Goal: Information Seeking & Learning: Learn about a topic

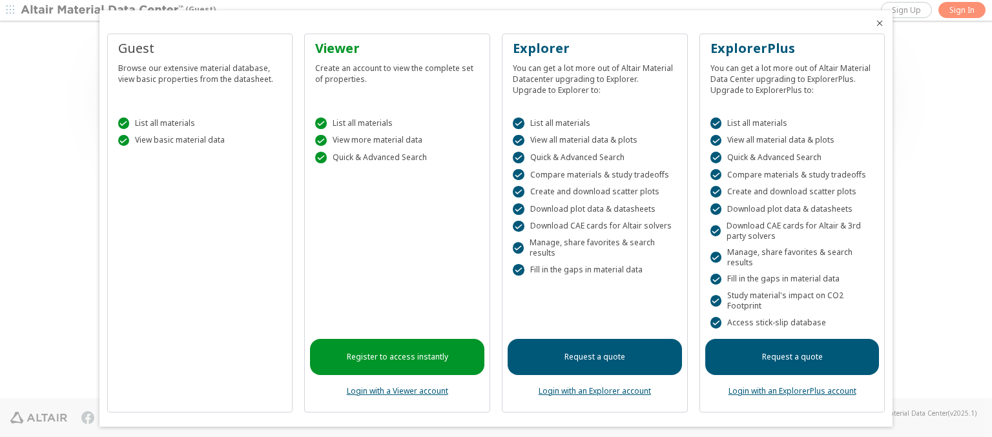
click at [875, 23] on icon "Close" at bounding box center [880, 23] width 10 height 10
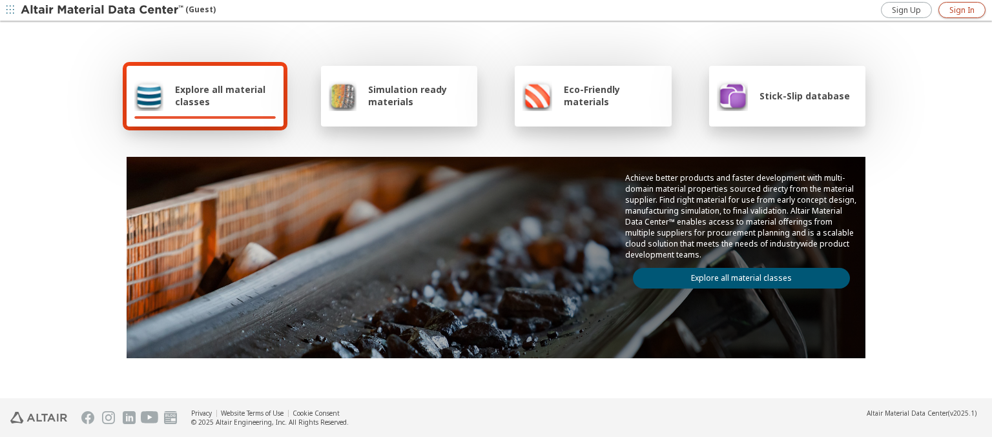
click at [962, 10] on span "Sign In" at bounding box center [961, 10] width 25 height 10
click at [103, 10] on img at bounding box center [103, 10] width 165 height 13
click at [220, 96] on span "Explore all material classes" at bounding box center [225, 95] width 101 height 25
click at [736, 275] on link "Explore all material classes" at bounding box center [741, 278] width 217 height 21
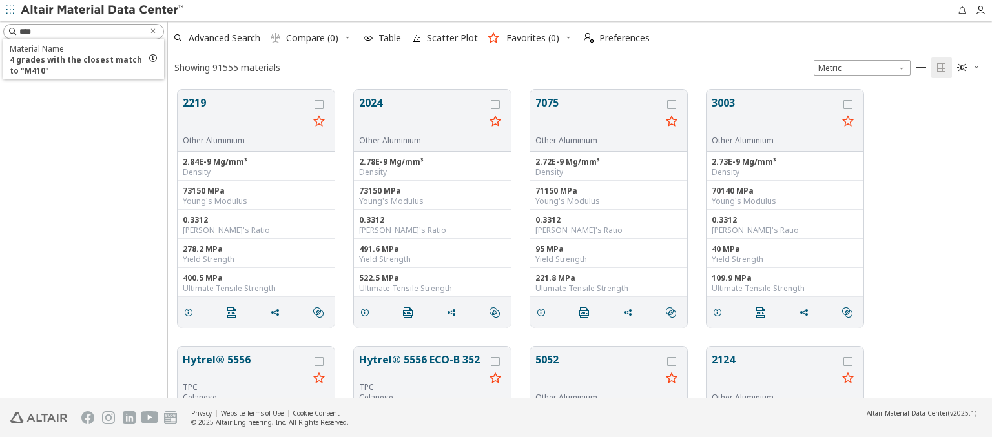
scroll to position [309, 814]
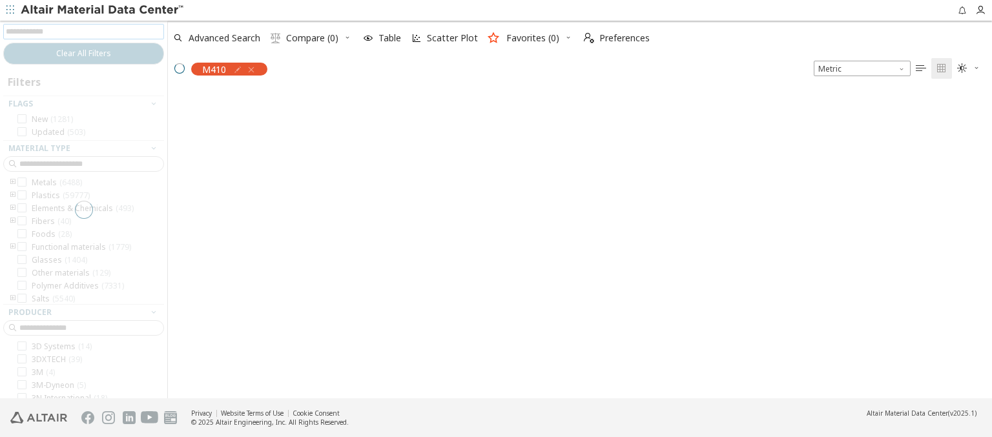
scroll to position [307, 814]
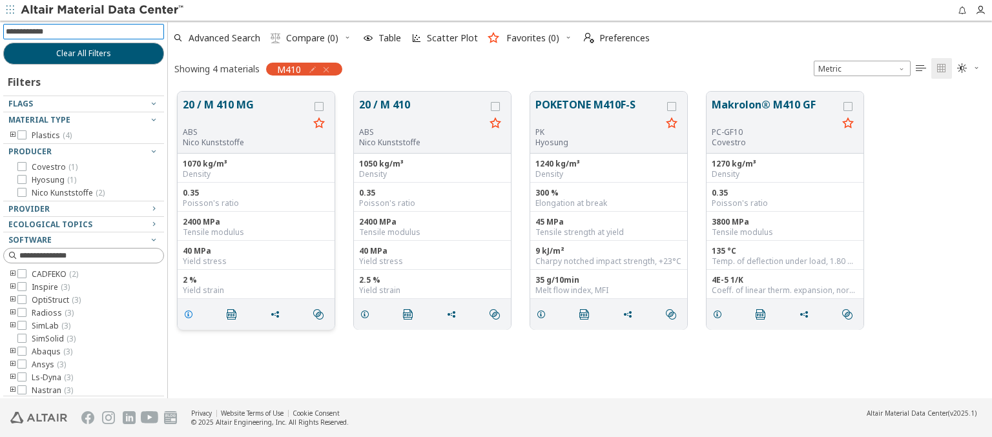
click at [191, 313] on icon "grid" at bounding box center [188, 314] width 10 height 10
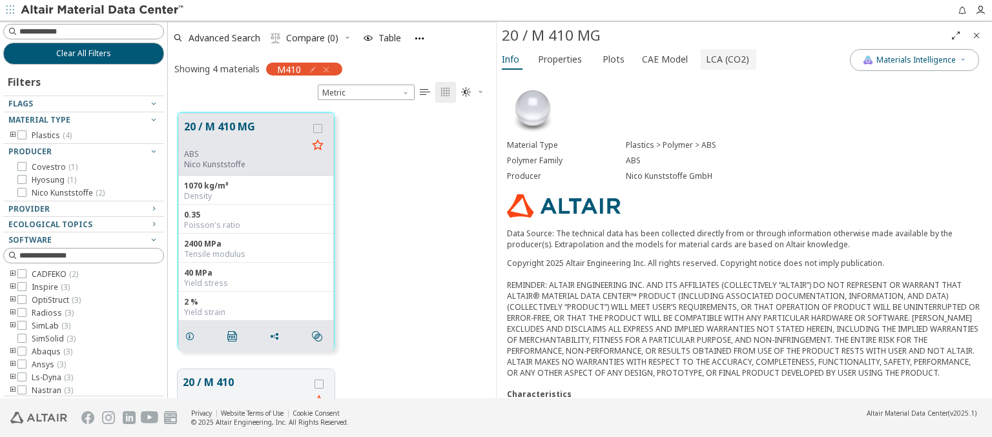
click at [720, 59] on span "LCA (CO2)" at bounding box center [727, 59] width 43 height 21
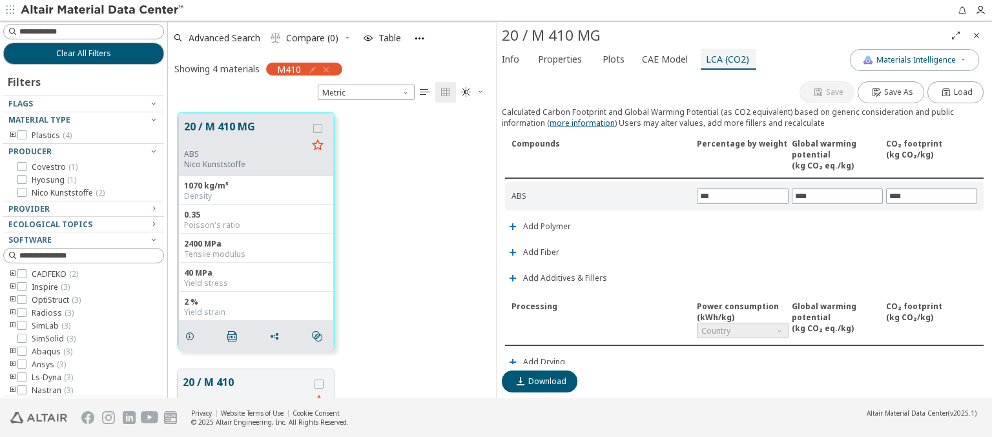
scroll to position [142, 0]
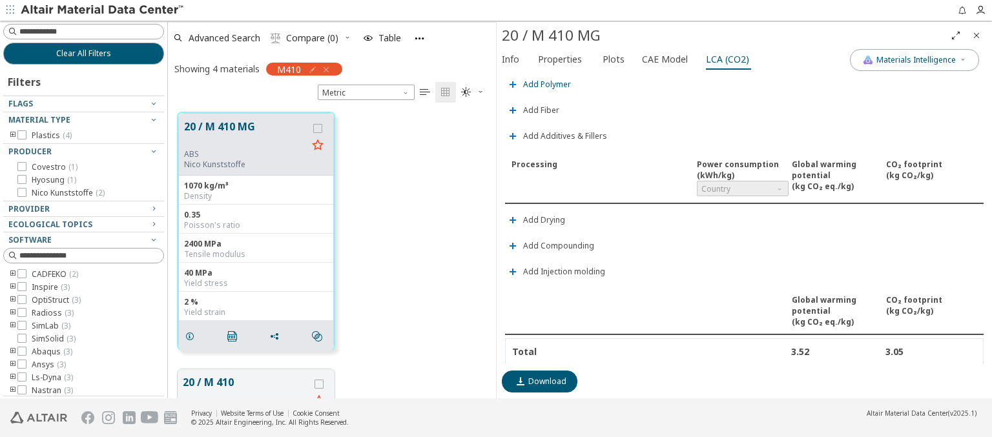
click at [546, 81] on span "Add Polymer" at bounding box center [547, 85] width 48 height 8
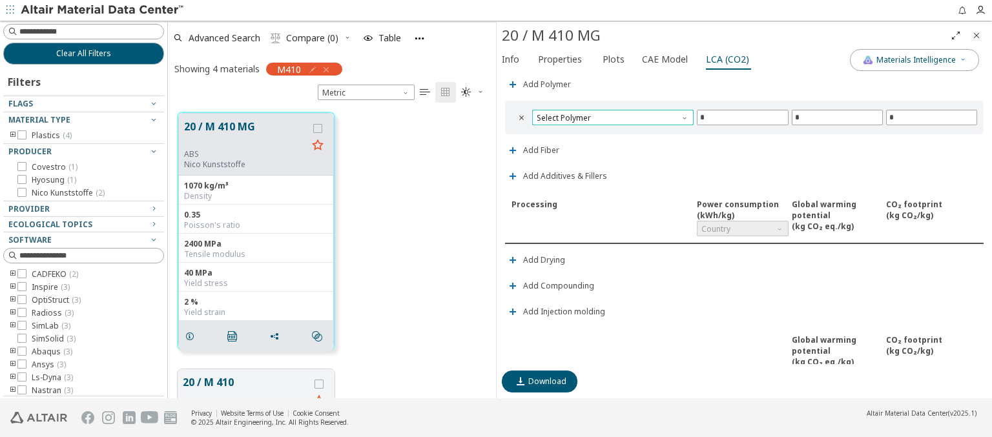
click at [611, 114] on span "Select Polymer" at bounding box center [612, 118] width 161 height 16
click at [610, 130] on span "PA6" at bounding box center [610, 130] width 147 height 9
click at [611, 114] on span "PA6" at bounding box center [612, 118] width 161 height 16
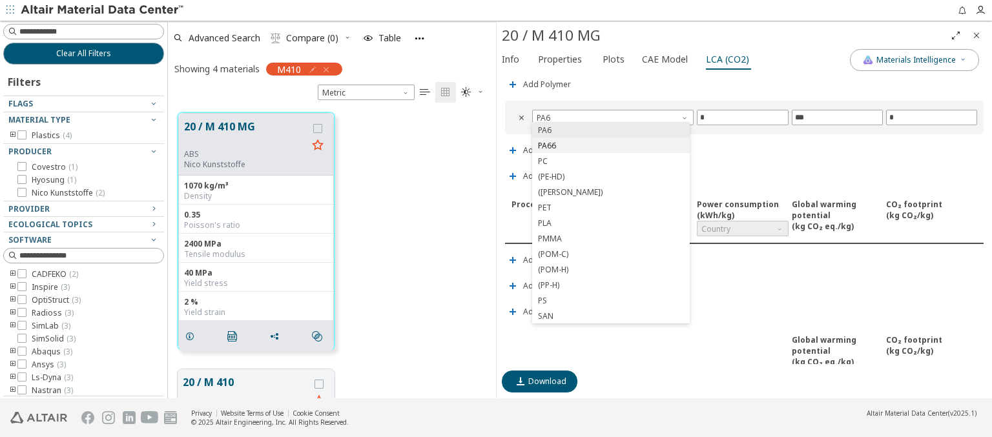
click at [610, 145] on span "PA66" at bounding box center [610, 145] width 147 height 9
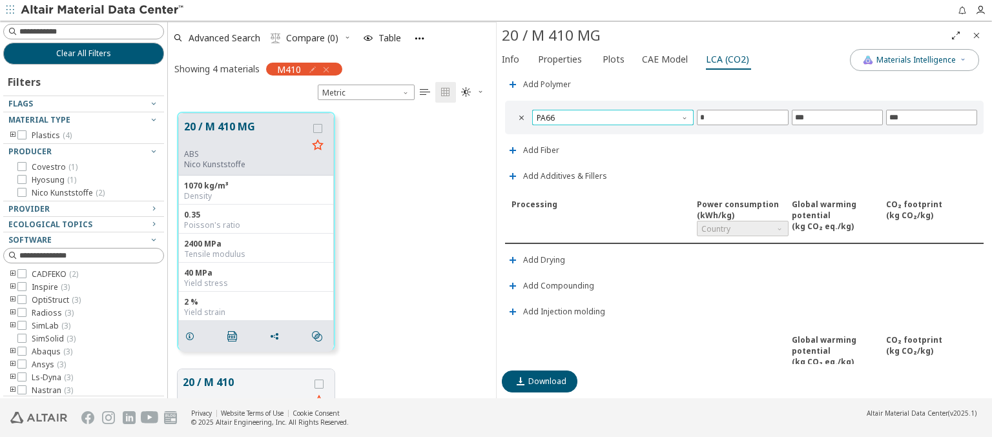
click at [611, 114] on span "PA66" at bounding box center [612, 118] width 161 height 16
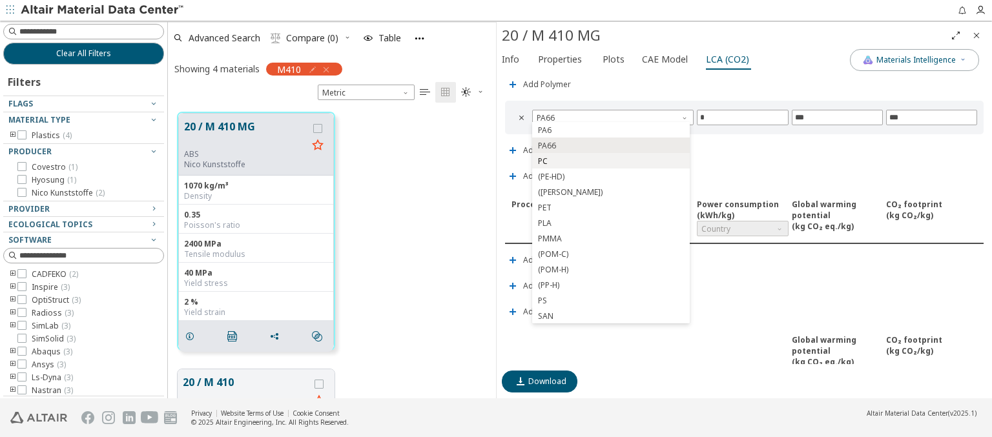
click at [610, 161] on span "PC" at bounding box center [610, 161] width 147 height 9
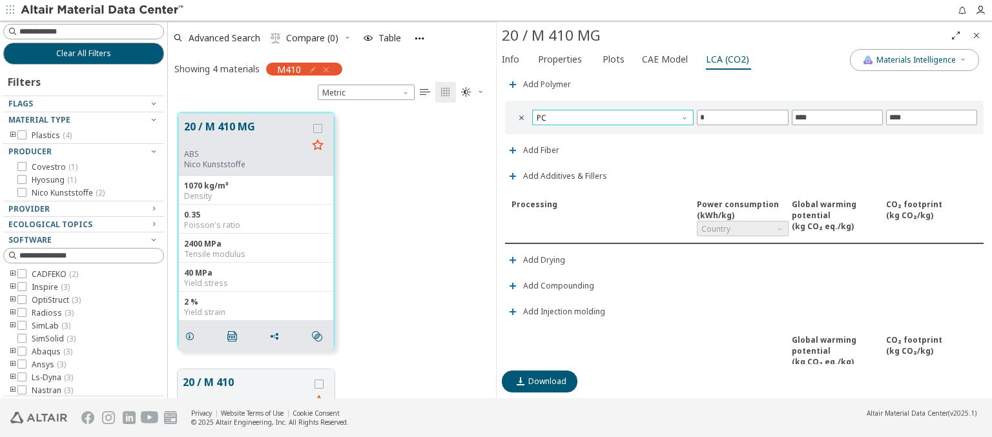
click at [611, 114] on span "PC" at bounding box center [612, 118] width 161 height 16
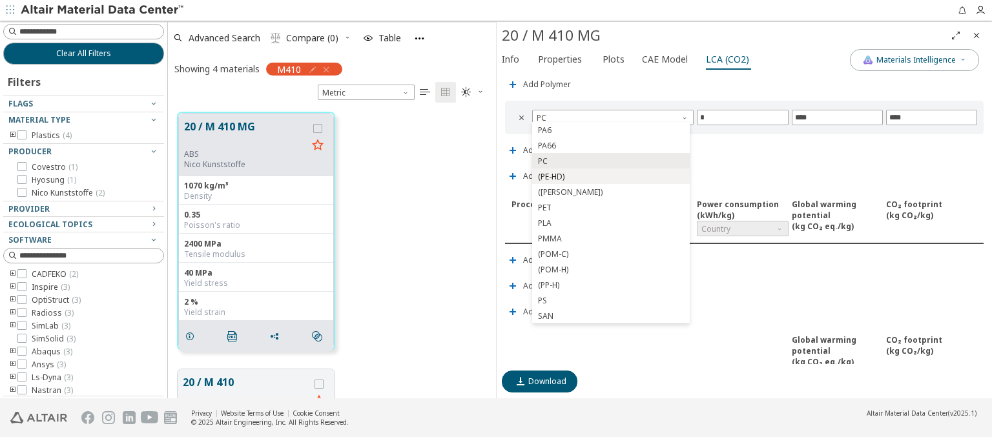
click at [610, 176] on span "(PE-HD)" at bounding box center [610, 176] width 147 height 9
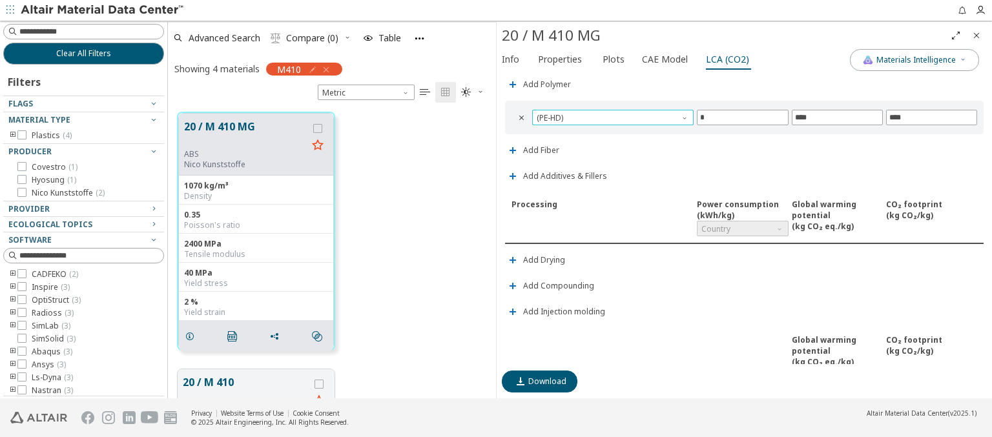
click at [611, 114] on span "(PE-HD)" at bounding box center [612, 118] width 161 height 16
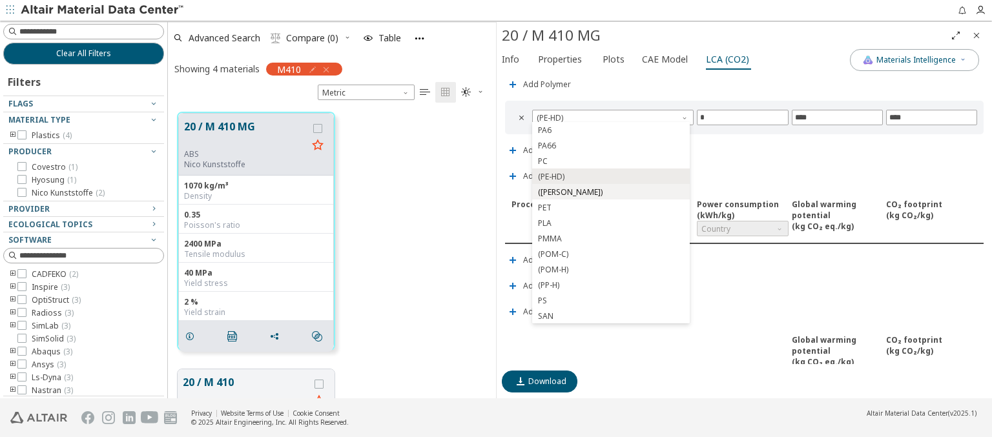
click at [610, 192] on span "(PE-LD)" at bounding box center [610, 192] width 147 height 9
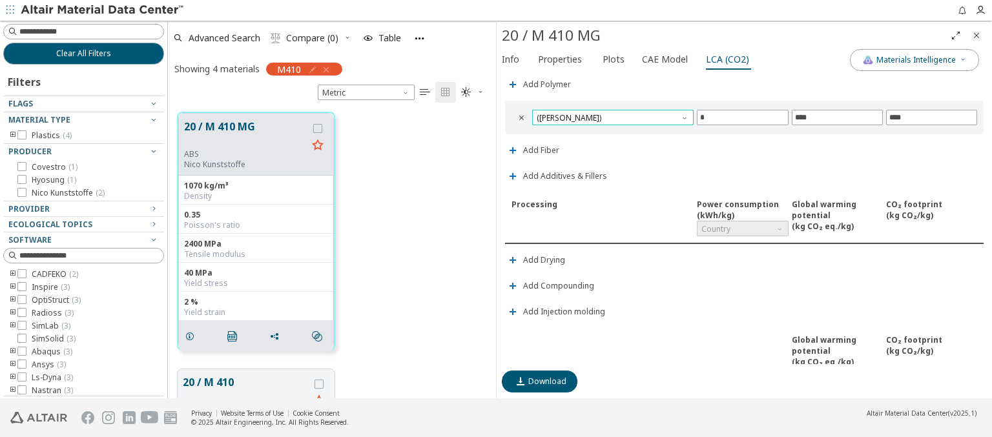
click at [611, 114] on span "(PE-LD)" at bounding box center [612, 118] width 161 height 16
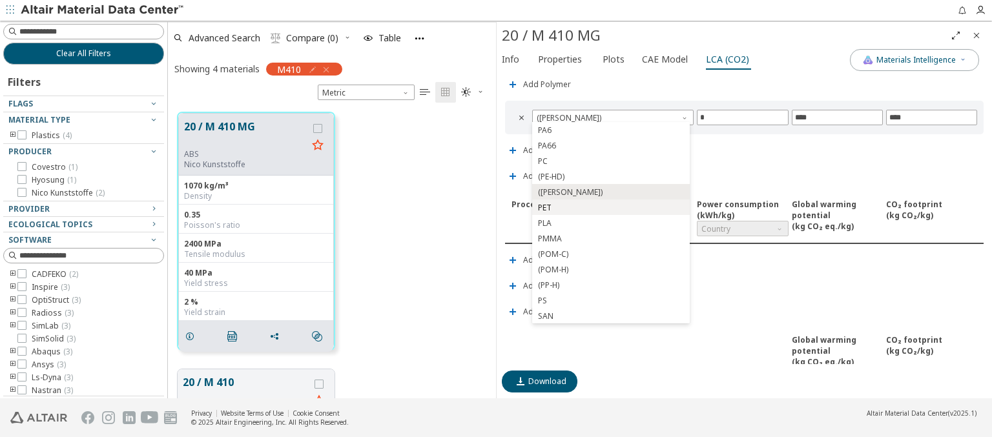
click at [610, 207] on span "PET" at bounding box center [610, 207] width 147 height 9
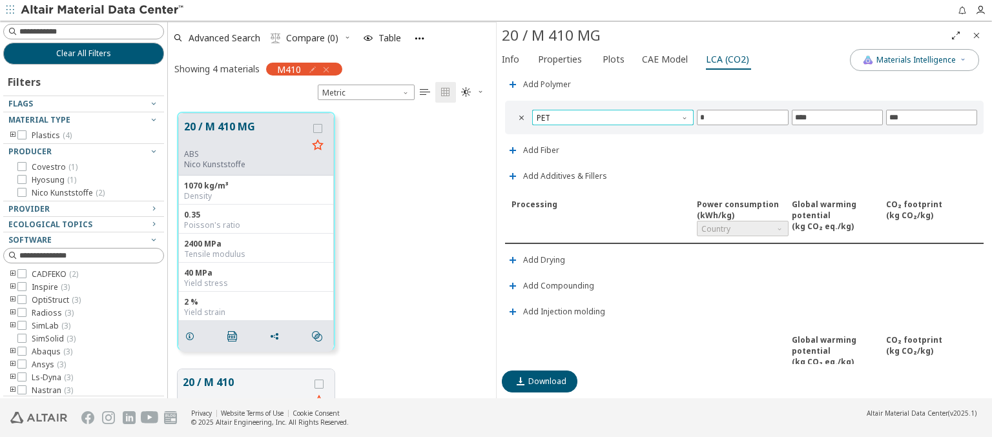
click at [611, 114] on span "PET" at bounding box center [612, 118] width 161 height 16
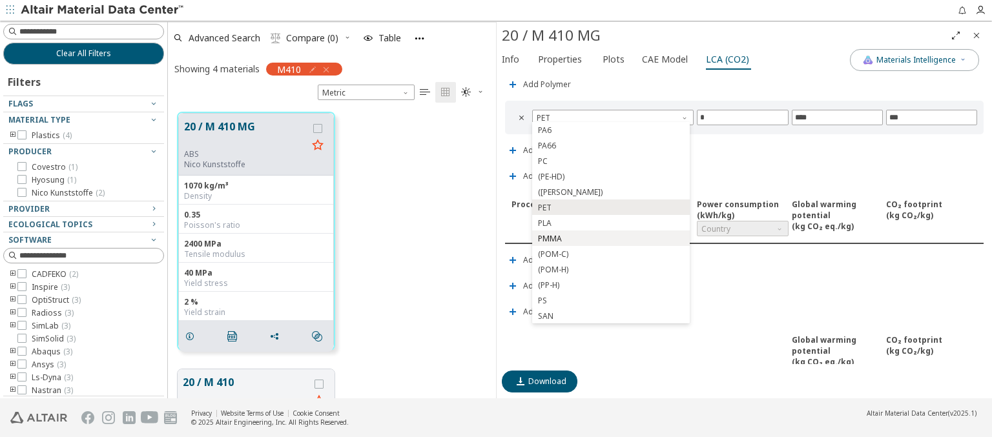
click at [610, 238] on span "PMMA" at bounding box center [610, 238] width 147 height 9
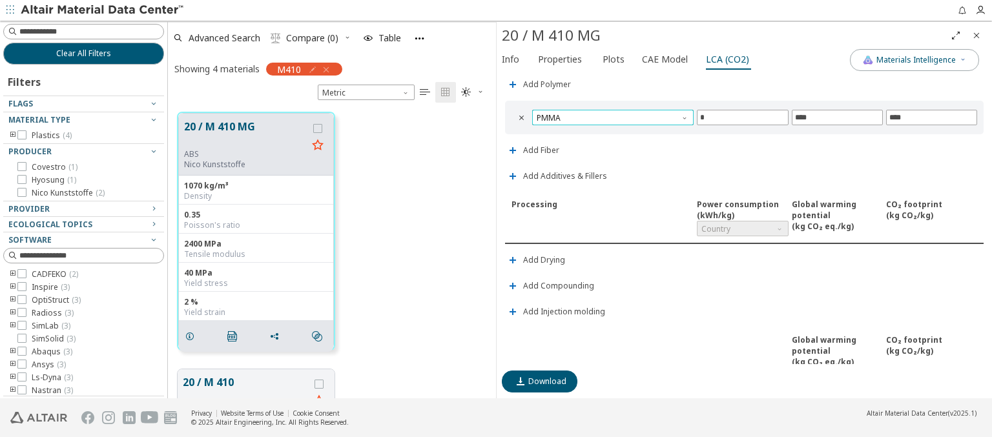
click at [611, 114] on span "PMMA" at bounding box center [612, 118] width 161 height 16
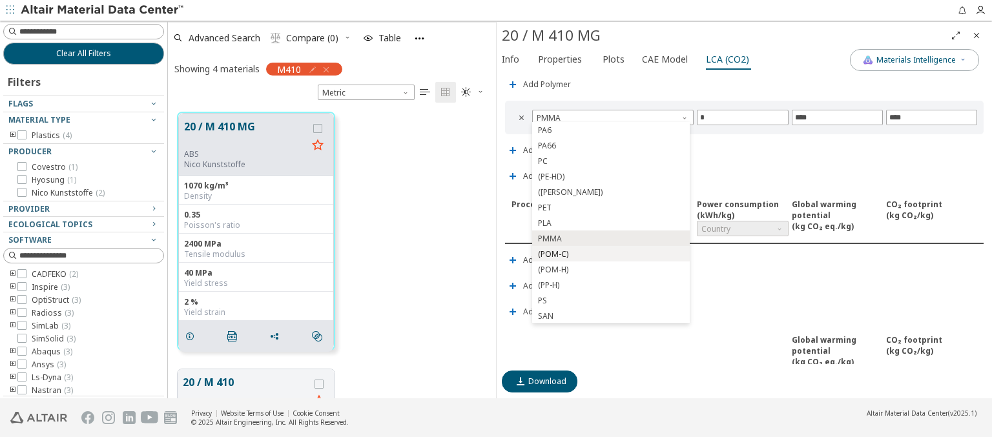
click at [610, 254] on span "(POM-C)" at bounding box center [610, 254] width 147 height 9
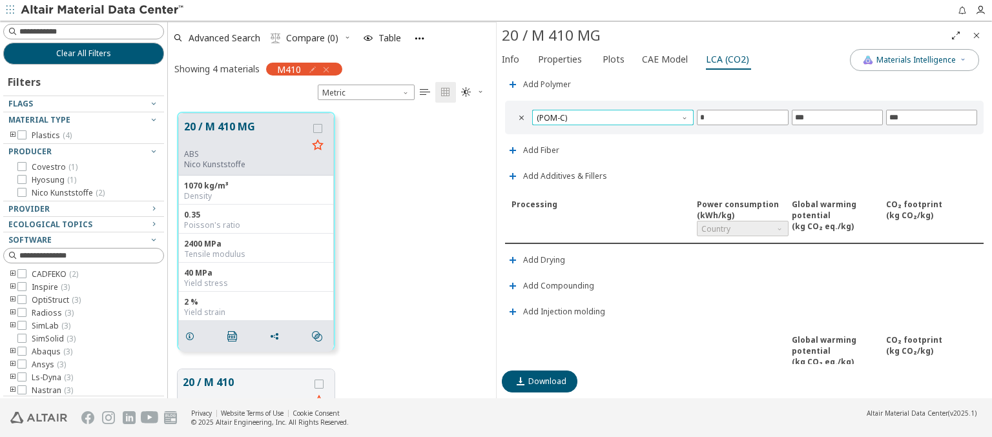
click at [611, 114] on span "(POM-C)" at bounding box center [612, 118] width 161 height 16
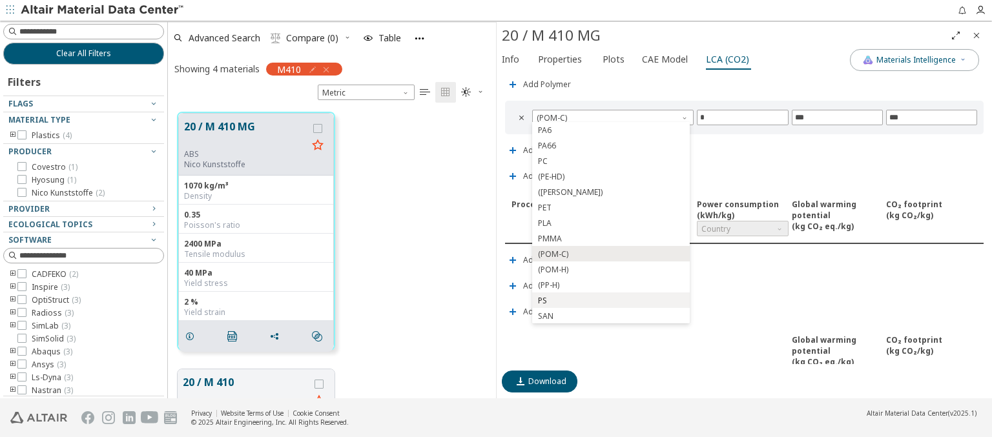
click at [610, 300] on span "PS" at bounding box center [610, 300] width 147 height 9
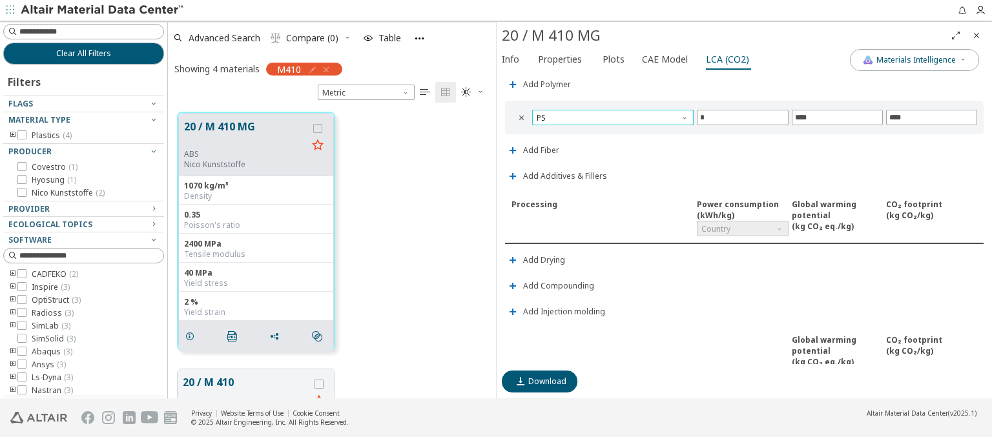
click at [611, 114] on span "PS" at bounding box center [612, 118] width 161 height 16
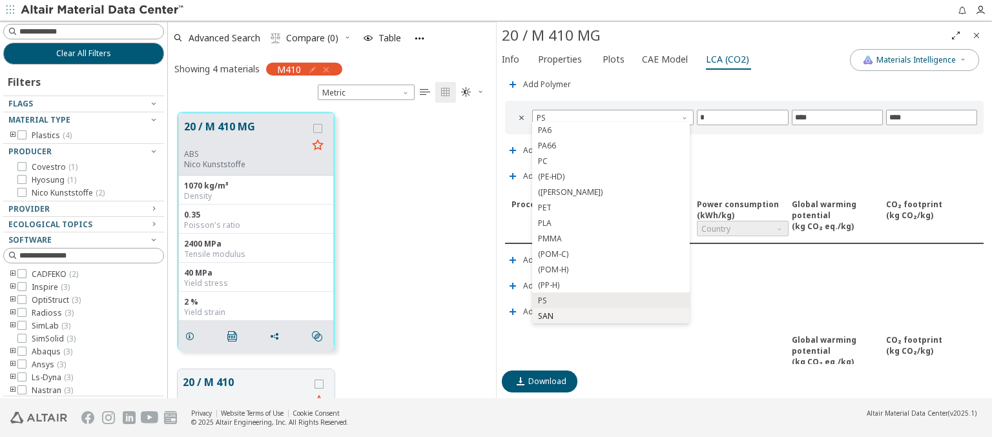
click at [610, 316] on span "SAN" at bounding box center [610, 316] width 147 height 9
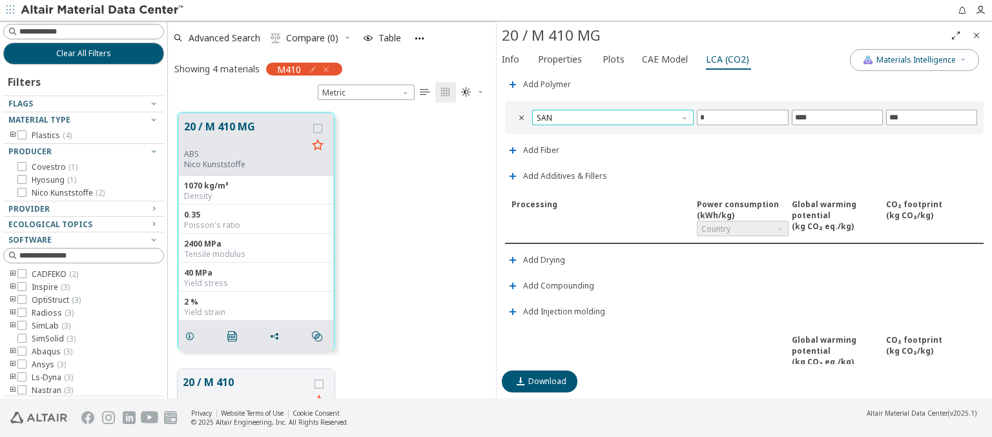
click at [611, 114] on span "SAN" at bounding box center [612, 118] width 161 height 16
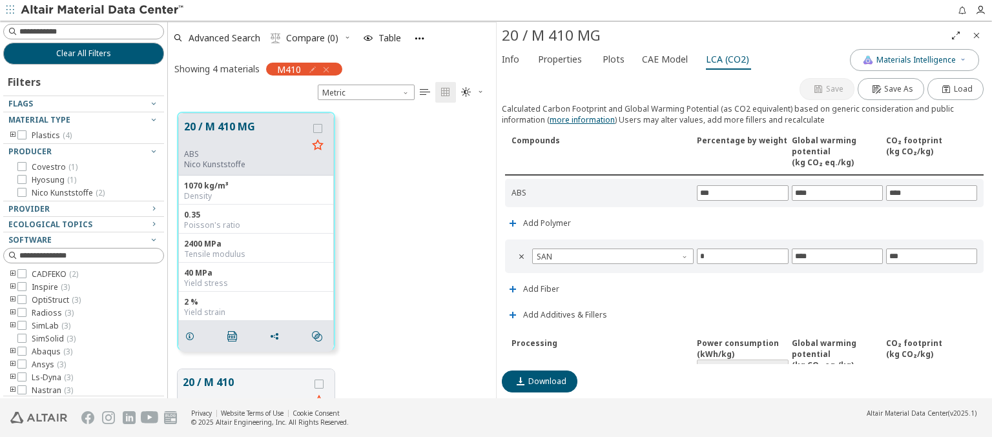
click at [103, 10] on img at bounding box center [103, 10] width 165 height 13
